Goal: Task Accomplishment & Management: Use online tool/utility

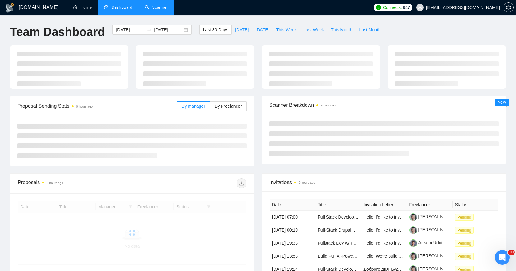
click at [155, 6] on link "Scanner" at bounding box center [156, 7] width 23 height 5
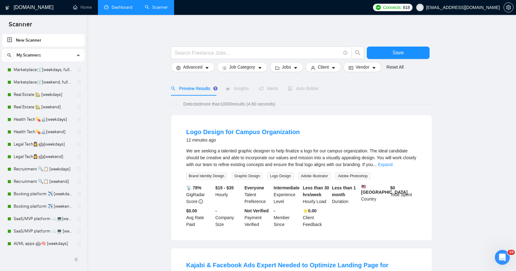
click at [129, 8] on link "Dashboard" at bounding box center [118, 7] width 28 height 5
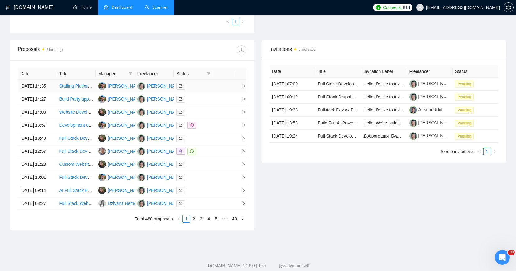
scroll to position [202, 0]
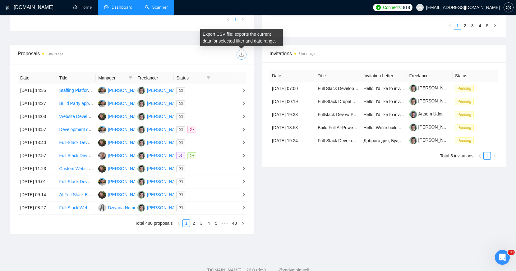
click at [241, 50] on button "button" at bounding box center [241, 55] width 10 height 10
